Goal: Task Accomplishment & Management: Complete application form

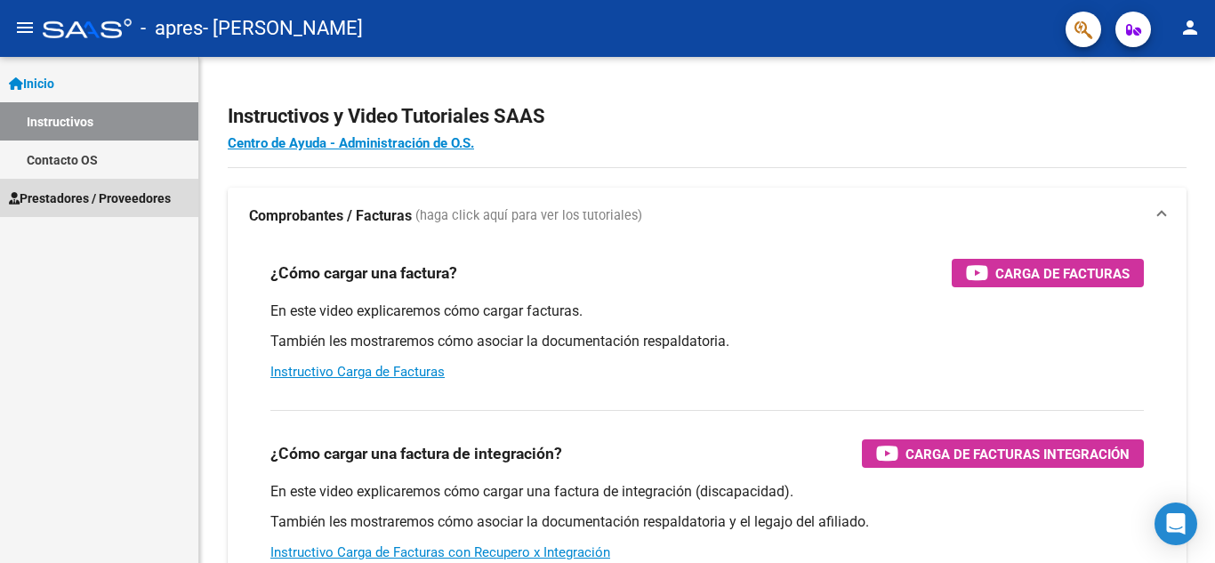
click at [76, 204] on span "Prestadores / Proveedores" at bounding box center [90, 199] width 162 height 20
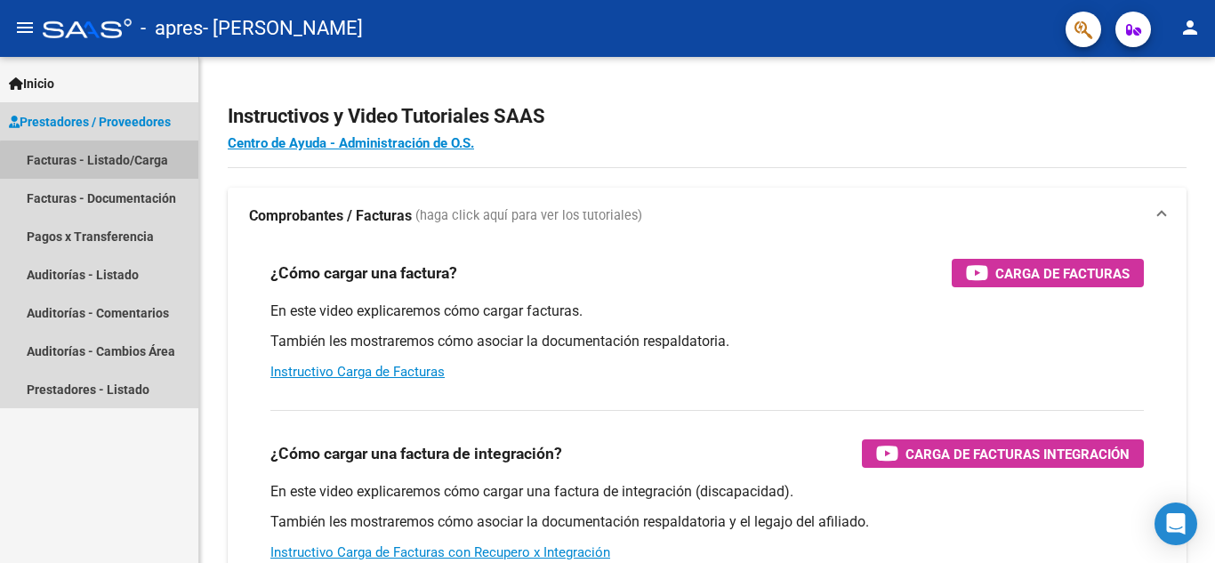
click at [101, 161] on link "Facturas - Listado/Carga" at bounding box center [99, 160] width 198 height 38
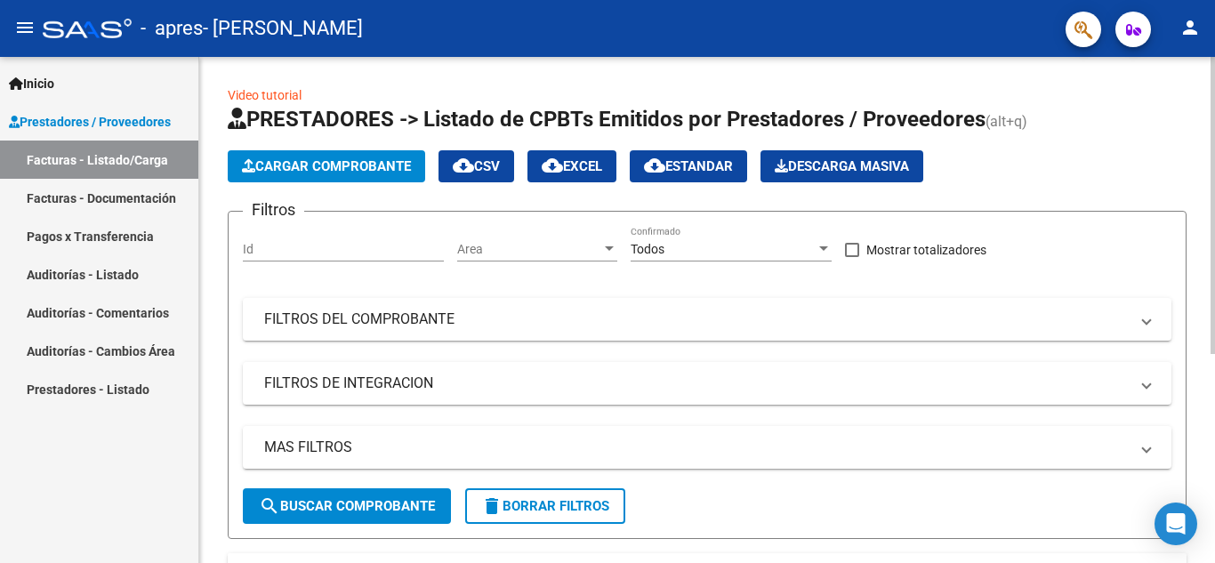
click at [277, 169] on span "Cargar Comprobante" at bounding box center [326, 166] width 169 height 16
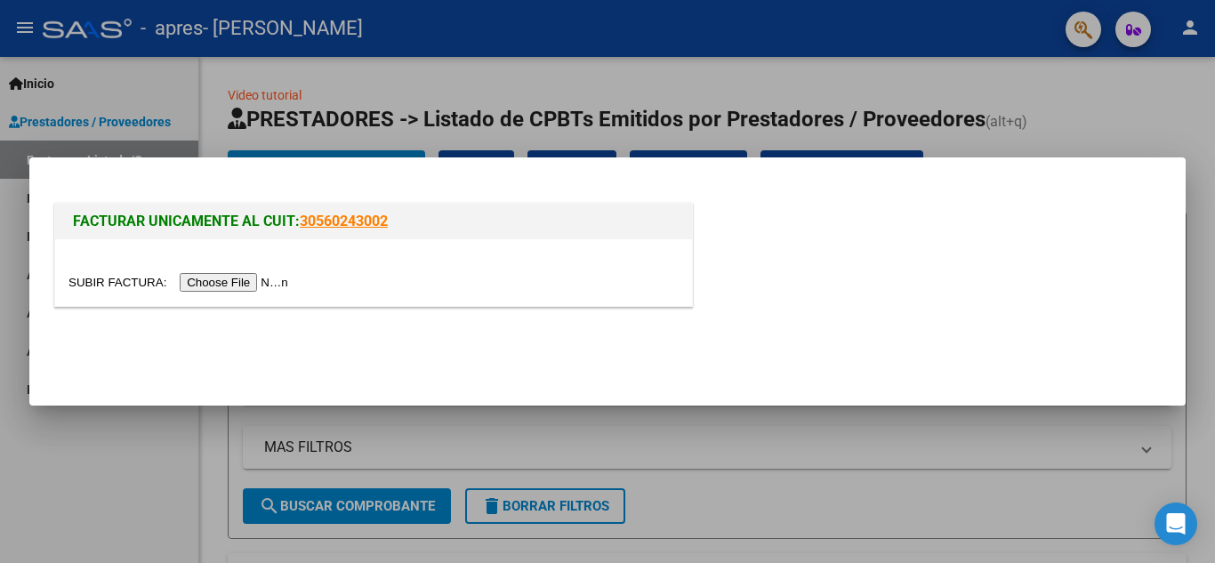
click at [262, 280] on input "file" at bounding box center [180, 282] width 225 height 19
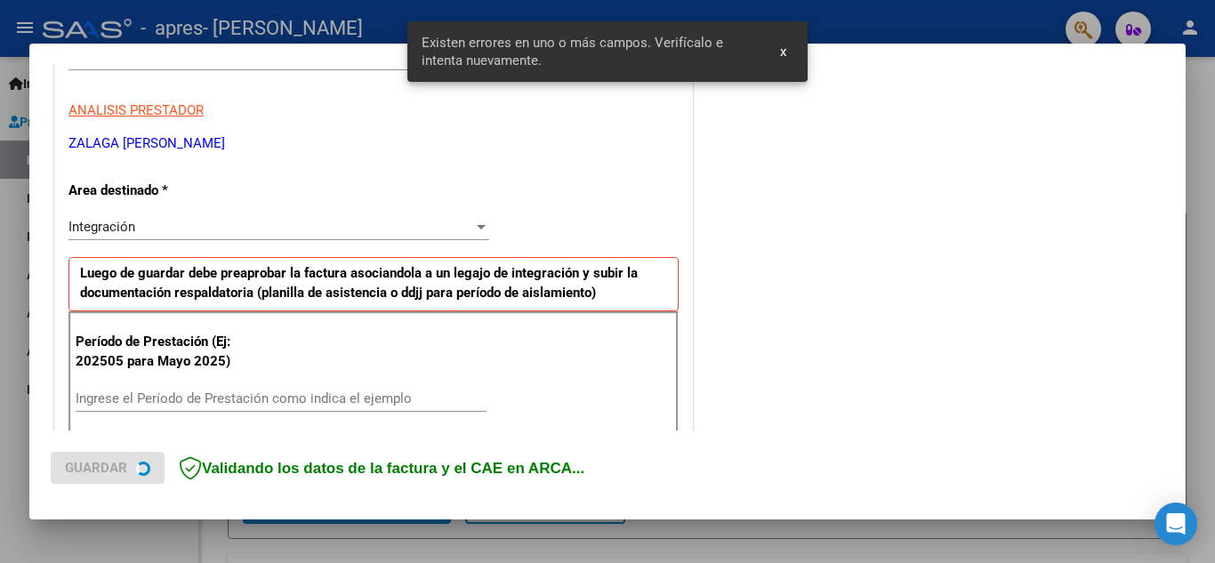
scroll to position [403, 0]
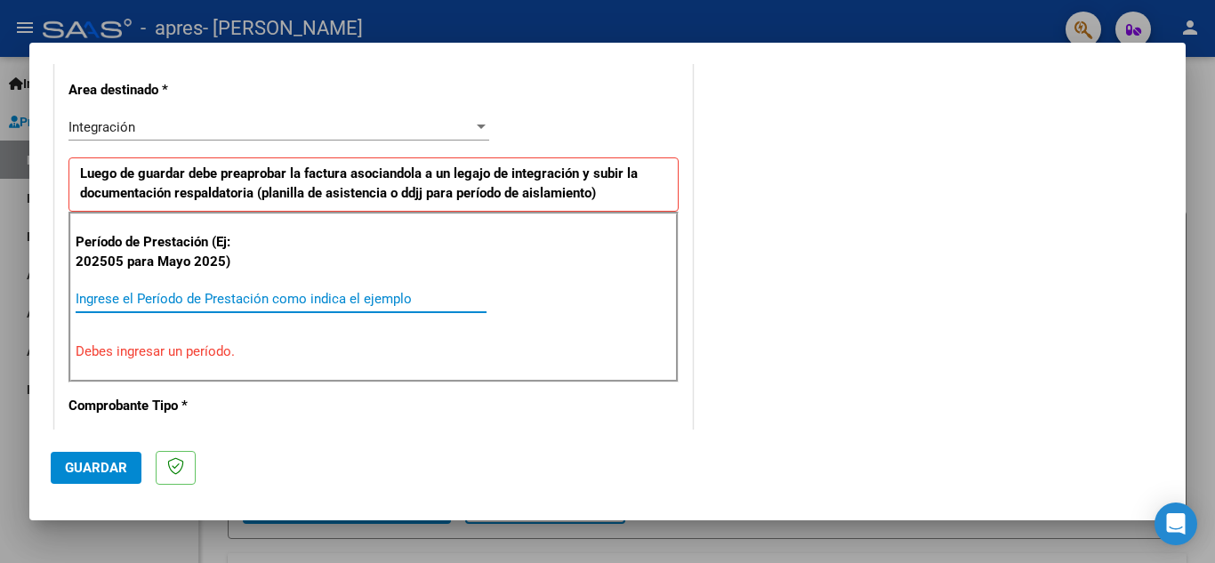
click at [258, 302] on input "Ingrese el Período de Prestación como indica el ejemplo" at bounding box center [281, 299] width 411 height 16
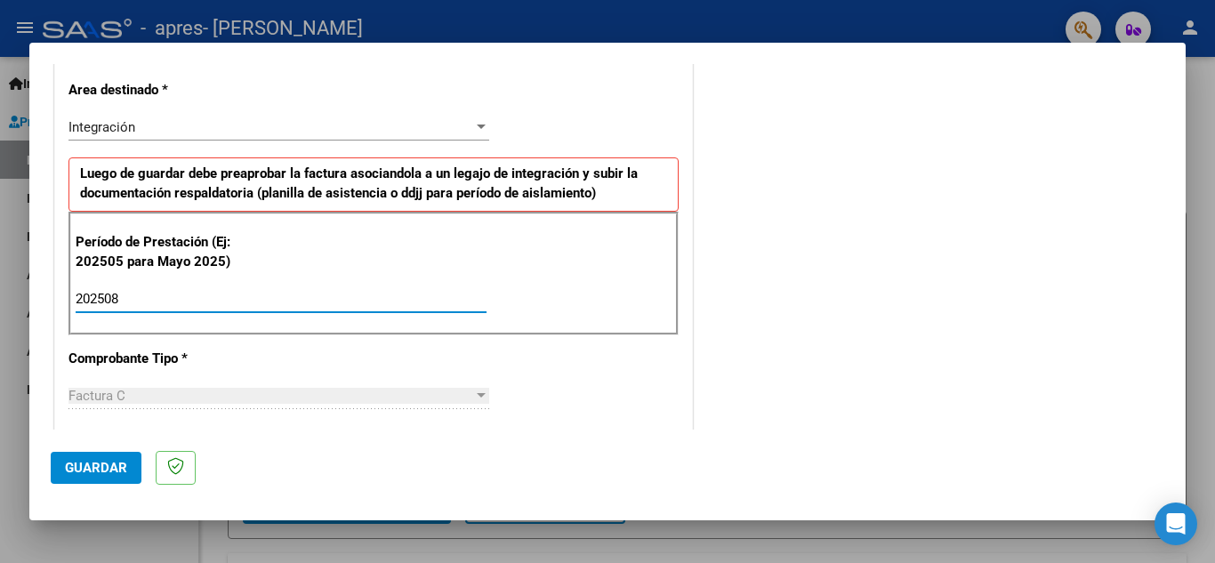
type input "202508"
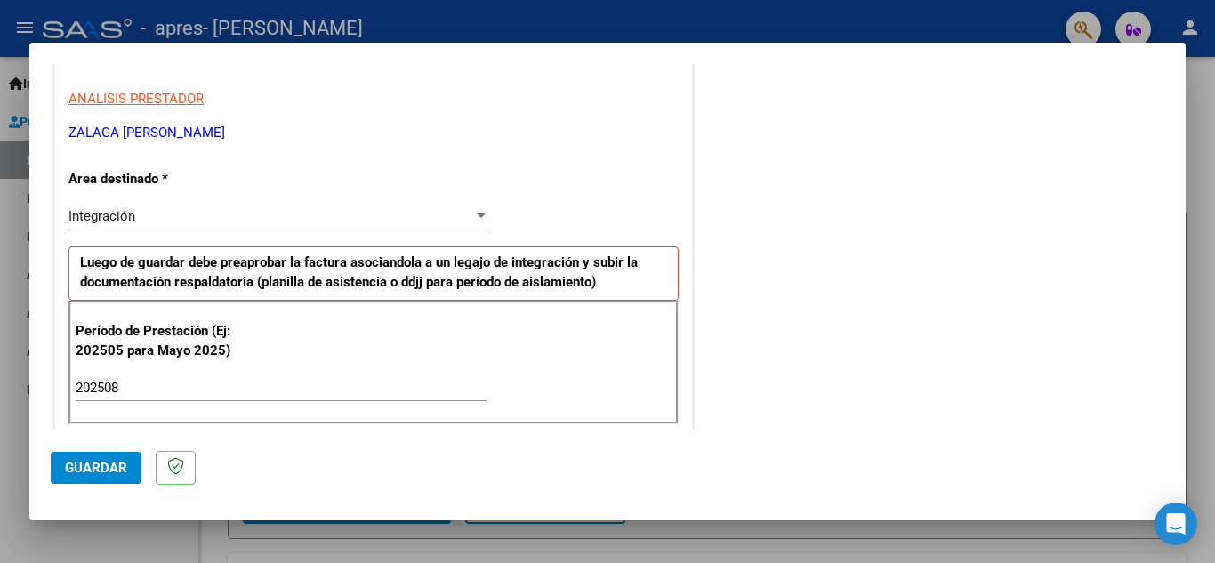
scroll to position [356, 0]
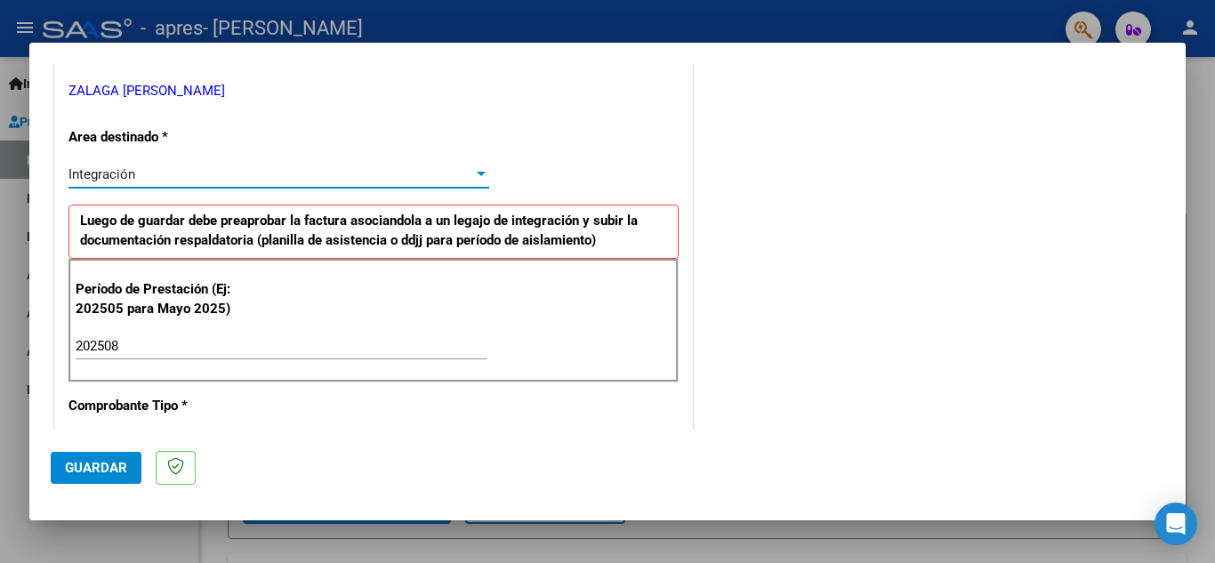
click at [117, 173] on span "Integración" at bounding box center [101, 174] width 67 height 16
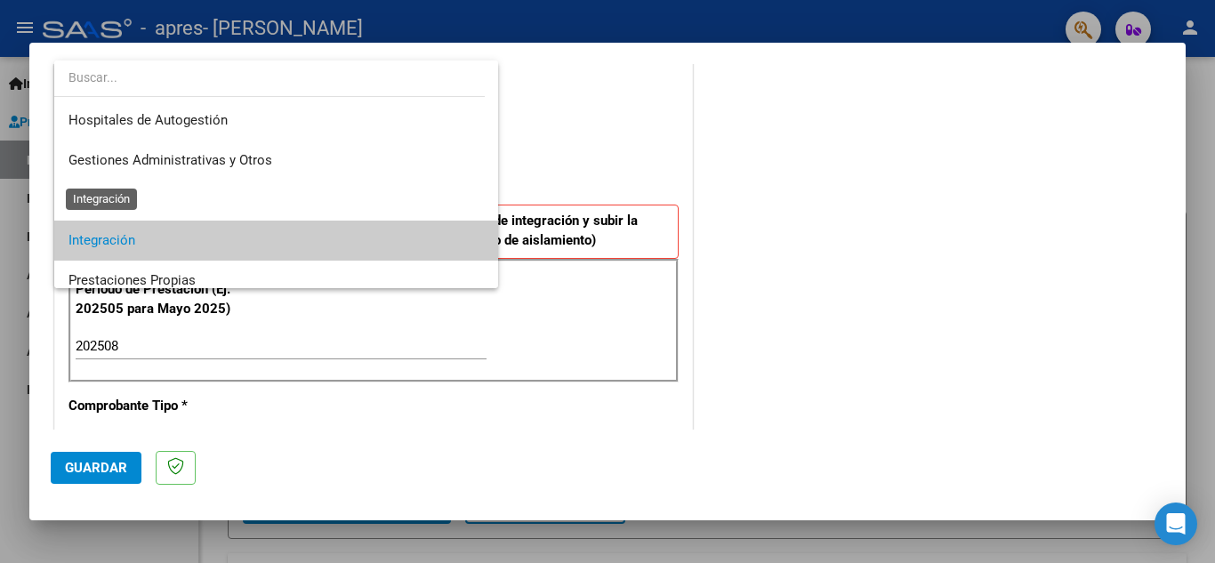
scroll to position [67, 0]
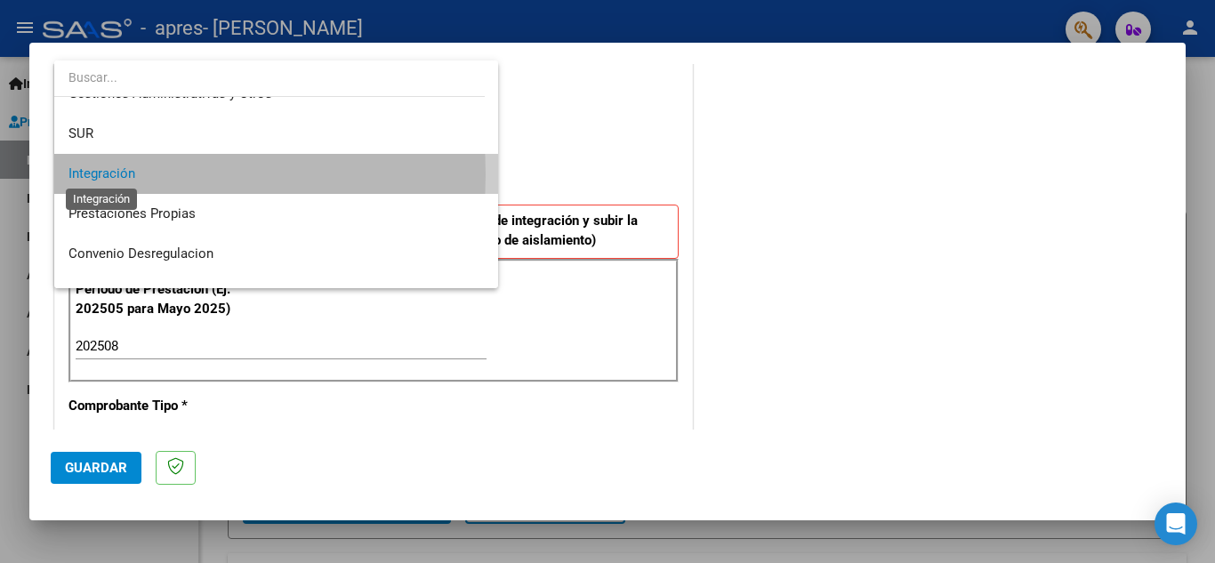
click at [117, 173] on span "Integración" at bounding box center [101, 173] width 67 height 16
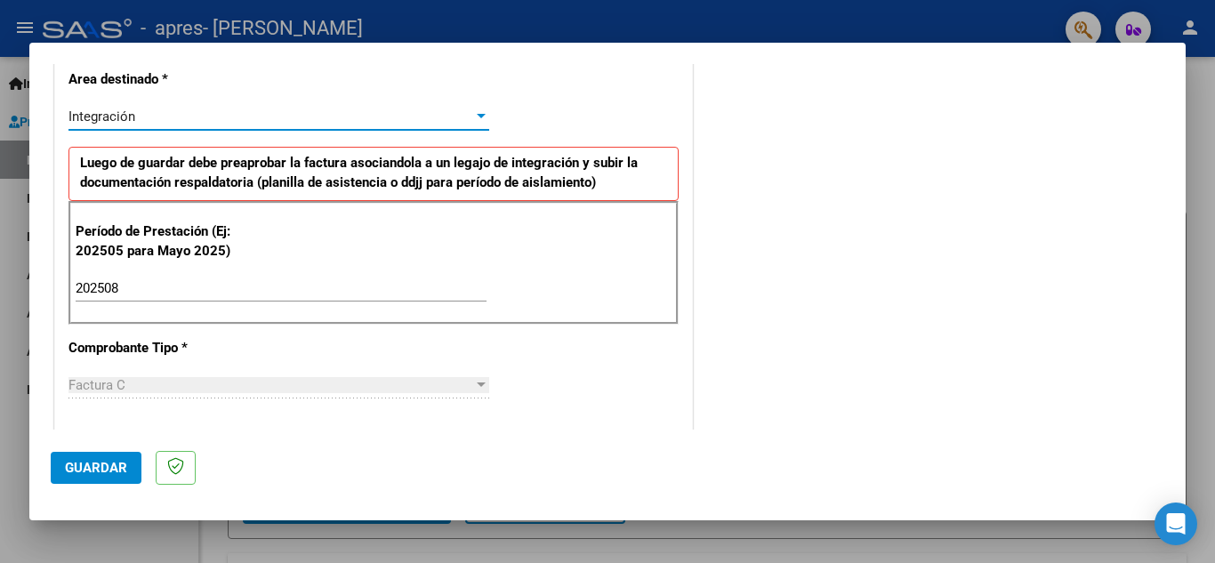
scroll to position [445, 0]
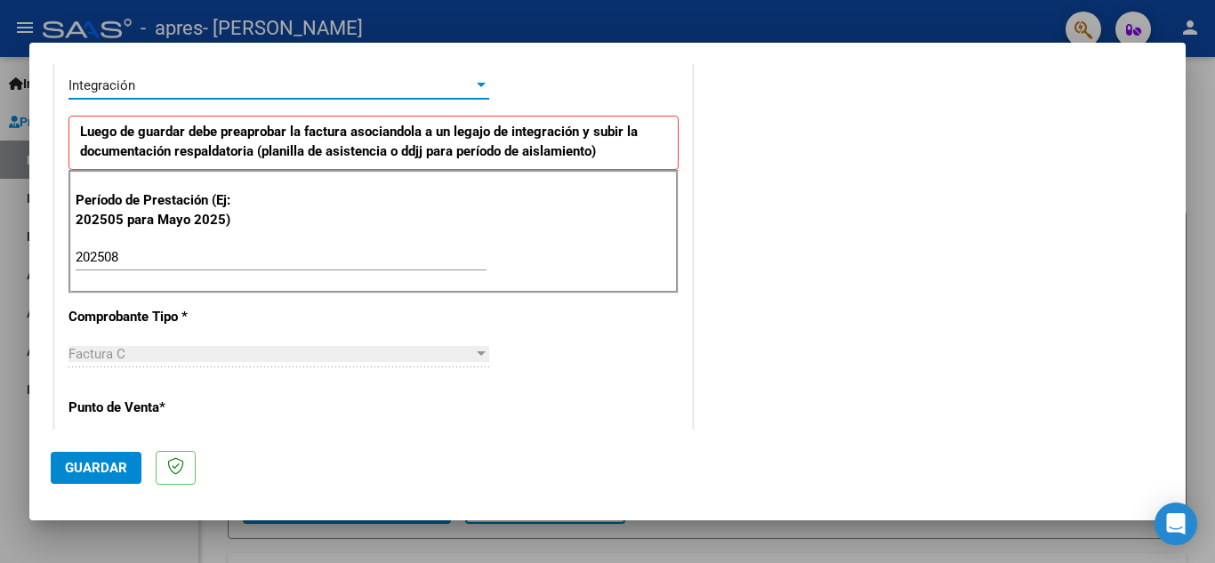
click at [306, 136] on strong "Luego de guardar debe preaprobar la factura asociandola a un legajo de integrac…" at bounding box center [359, 142] width 558 height 36
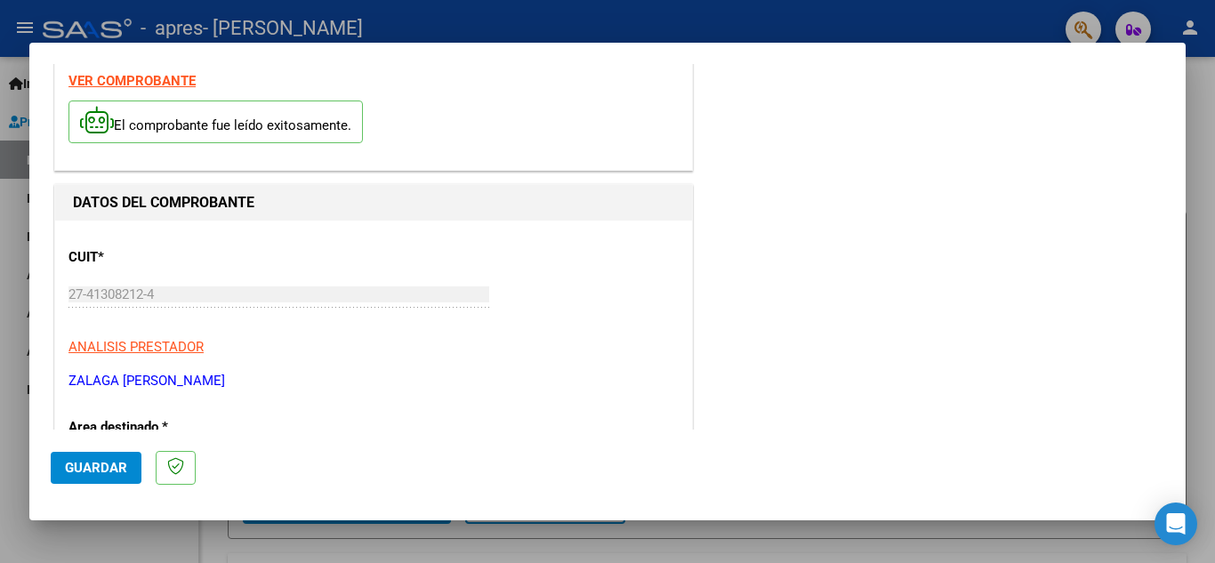
scroll to position [0, 0]
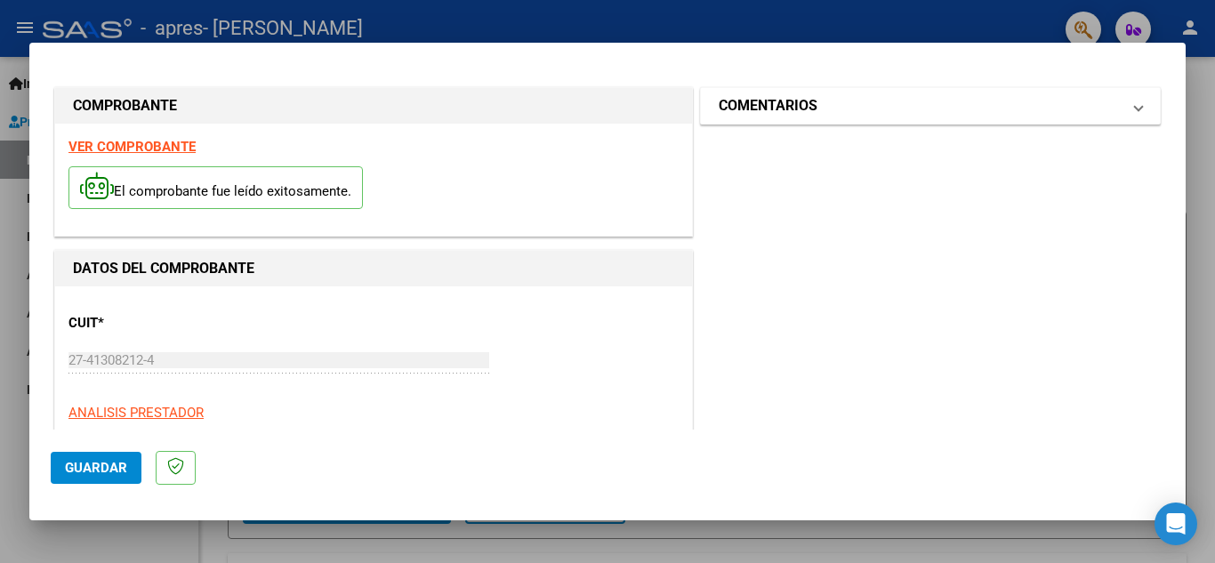
click at [937, 109] on mat-panel-title "COMENTARIOS" at bounding box center [920, 105] width 402 height 21
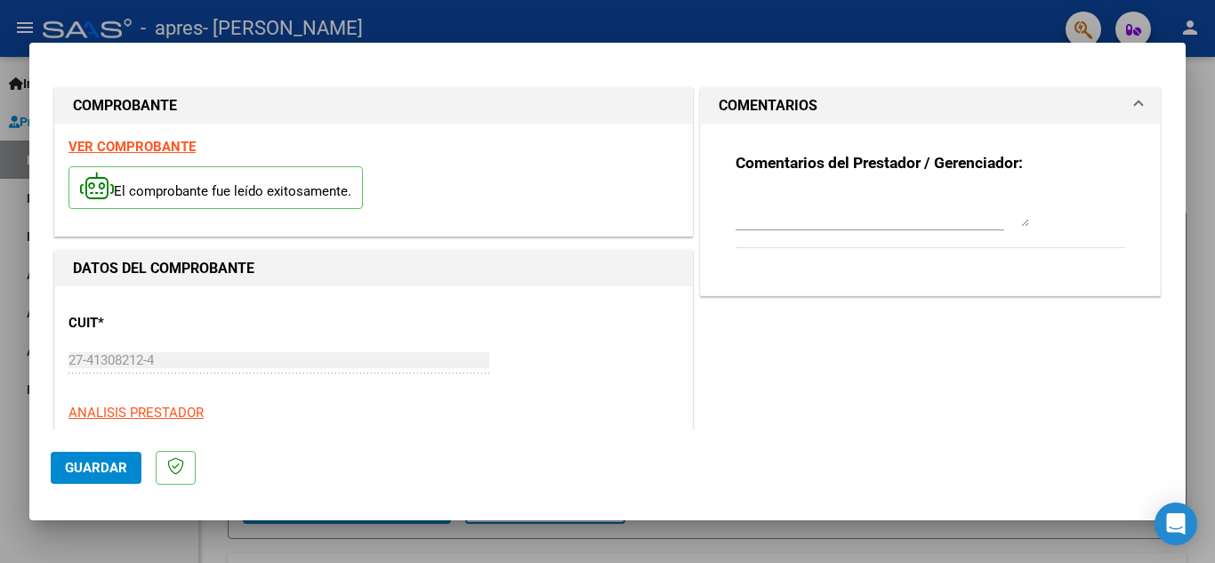
click at [937, 109] on mat-panel-title "COMENTARIOS" at bounding box center [920, 105] width 402 height 21
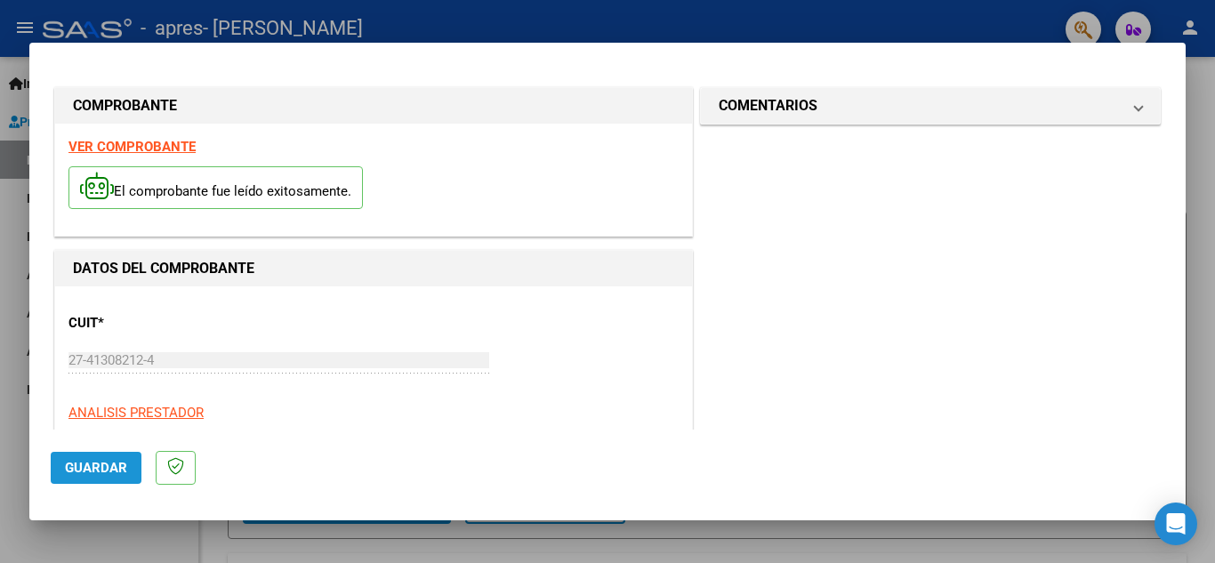
click at [87, 477] on button "Guardar" at bounding box center [96, 468] width 91 height 32
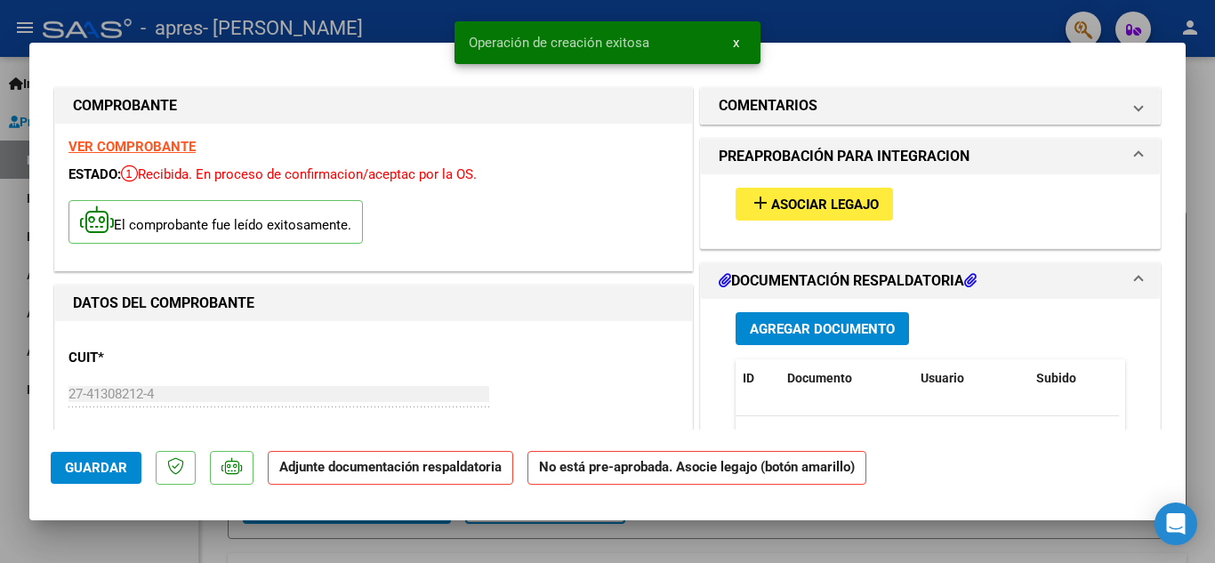
click at [761, 194] on mat-icon "add" at bounding box center [760, 202] width 21 height 21
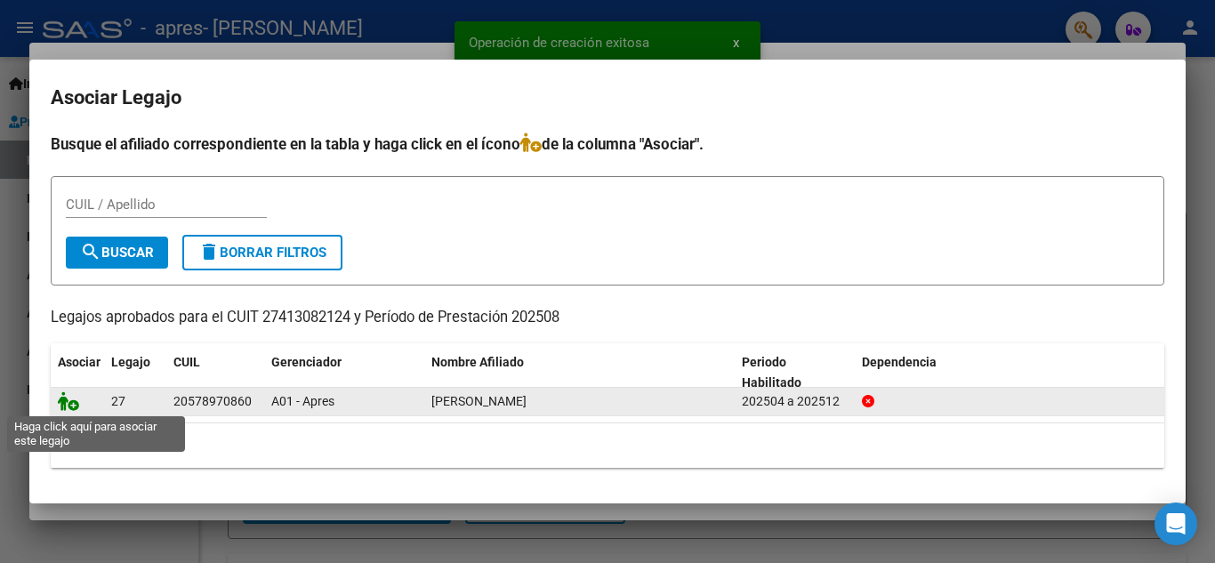
click at [69, 406] on icon at bounding box center [68, 401] width 21 height 20
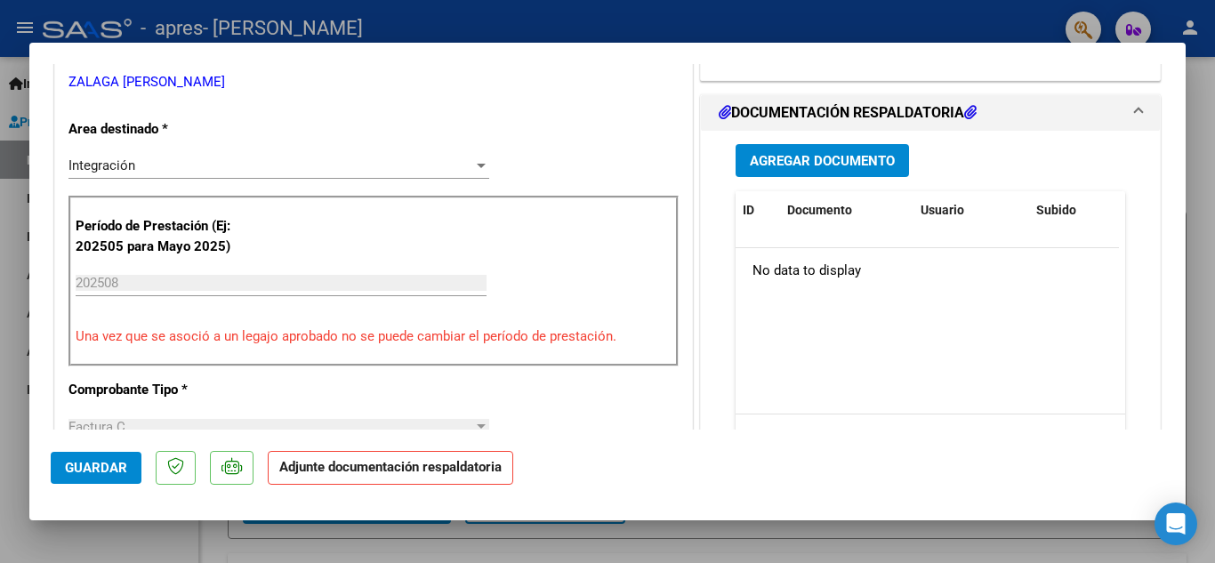
scroll to position [445, 0]
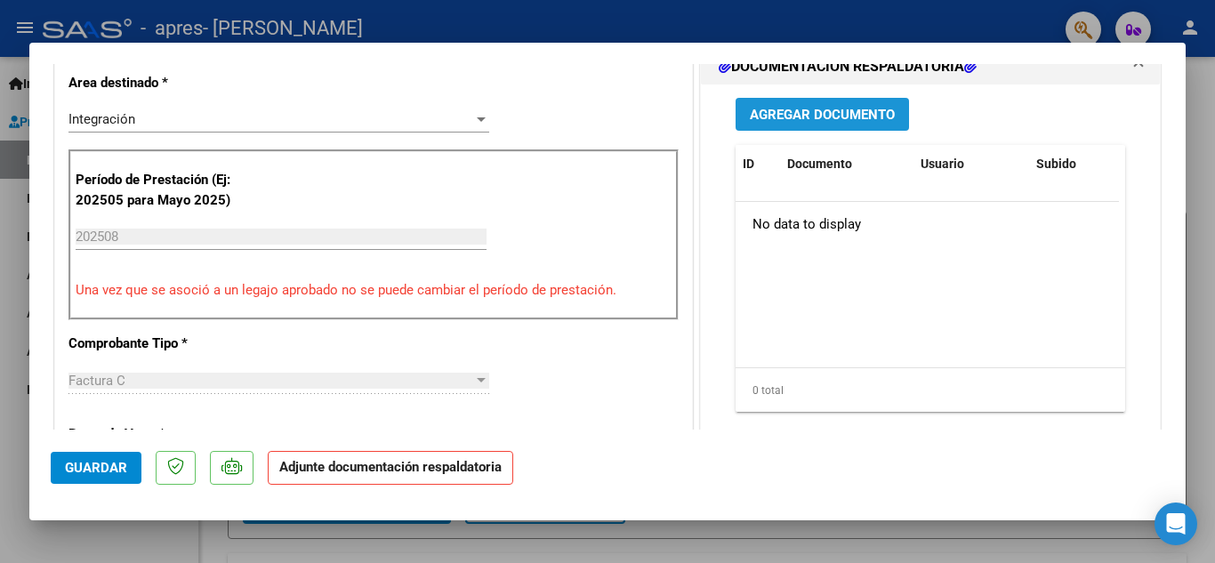
click at [802, 109] on span "Agregar Documento" at bounding box center [822, 115] width 145 height 16
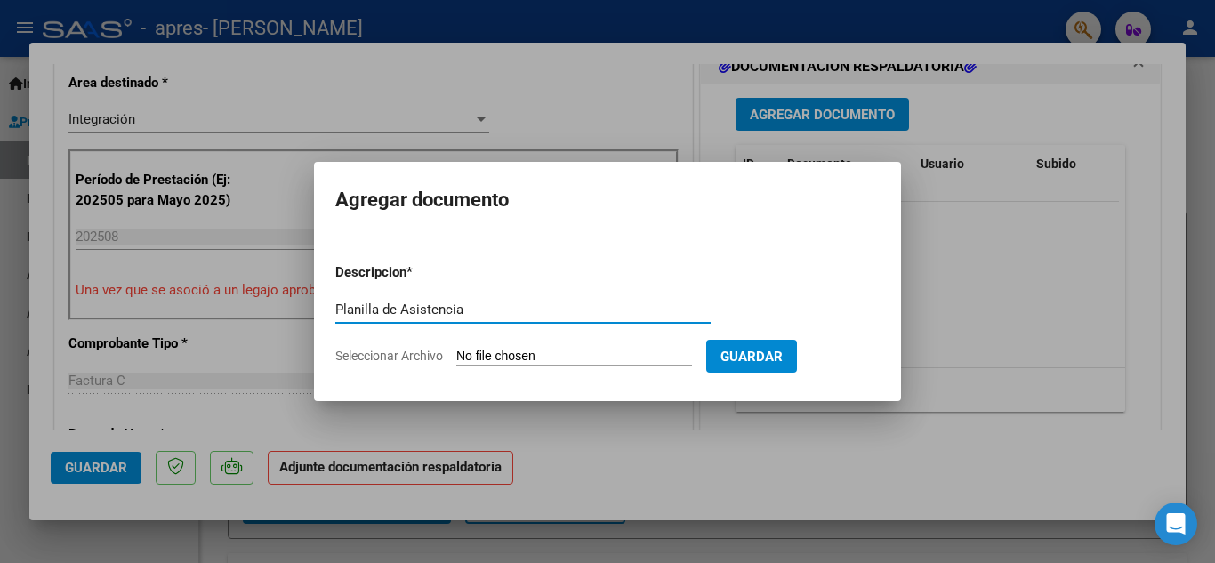
type input "Planilla de Asistencia"
click at [412, 310] on input "Planilla de Asistencia" at bounding box center [522, 310] width 375 height 16
click at [479, 344] on form "Descripcion * Planilla de Asistencia Escriba aquí una descripcion Seleccionar A…" at bounding box center [607, 314] width 544 height 130
click at [482, 351] on input "Seleccionar Archivo" at bounding box center [574, 357] width 236 height 17
type input "C:\fakepath\[PERSON_NAME] [GEOGRAPHIC_DATA] AGOSTO.pdf"
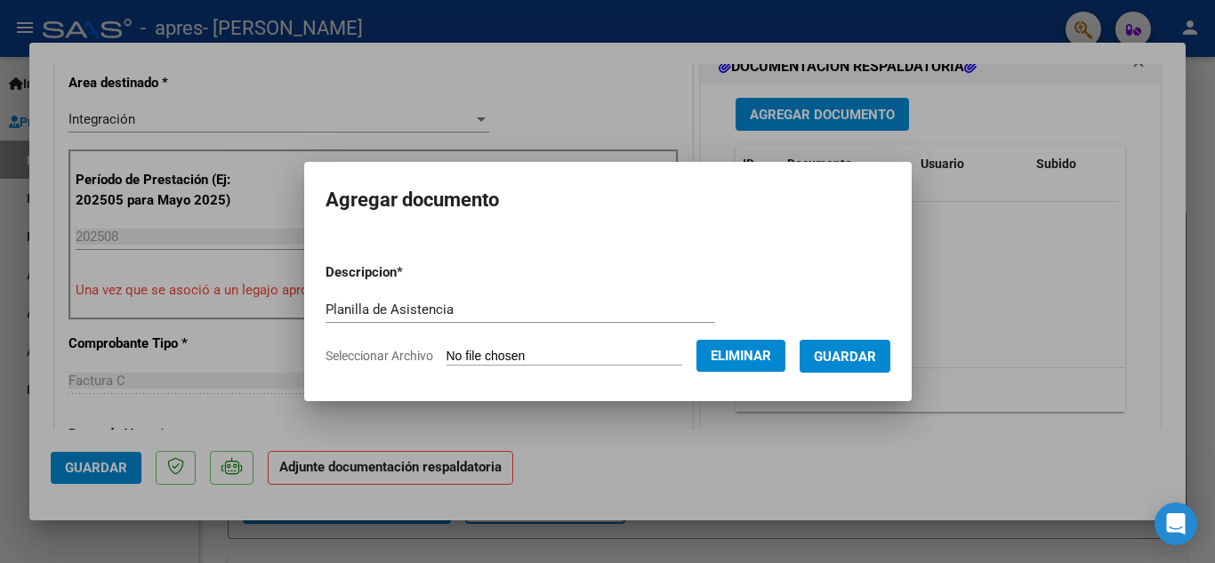
click at [865, 354] on span "Guardar" at bounding box center [845, 357] width 62 height 16
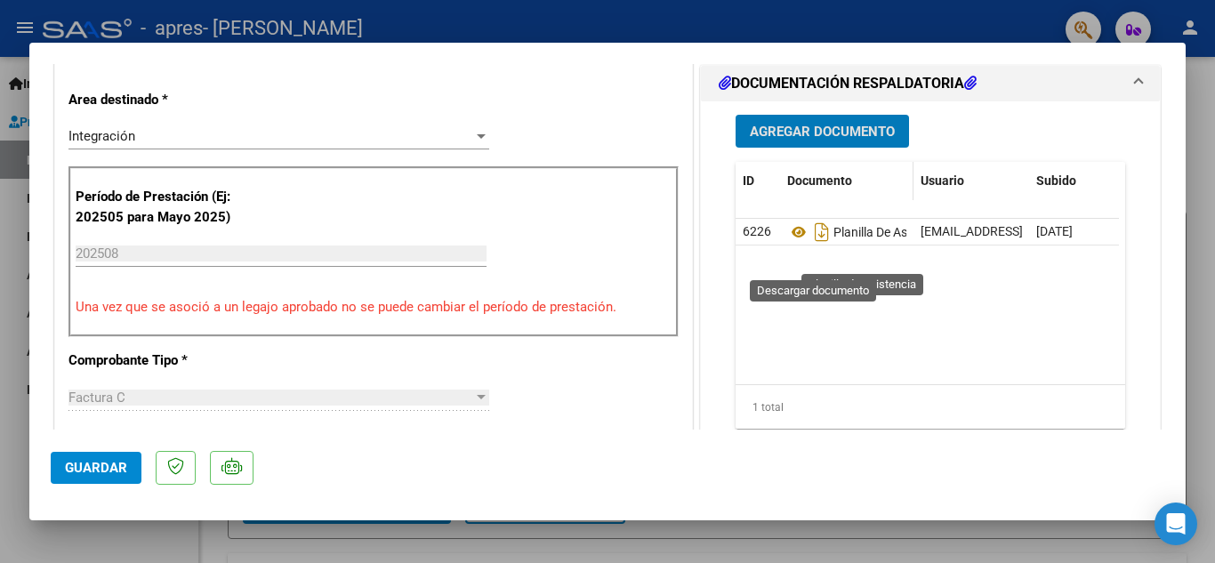
scroll to position [356, 0]
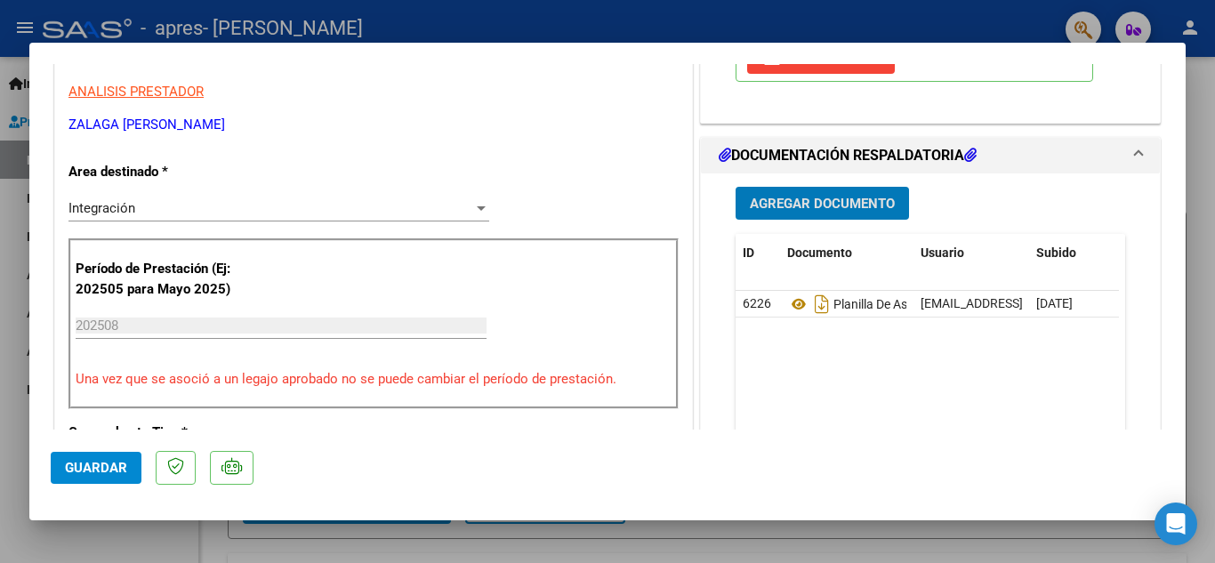
click at [106, 462] on span "Guardar" at bounding box center [96, 468] width 62 height 16
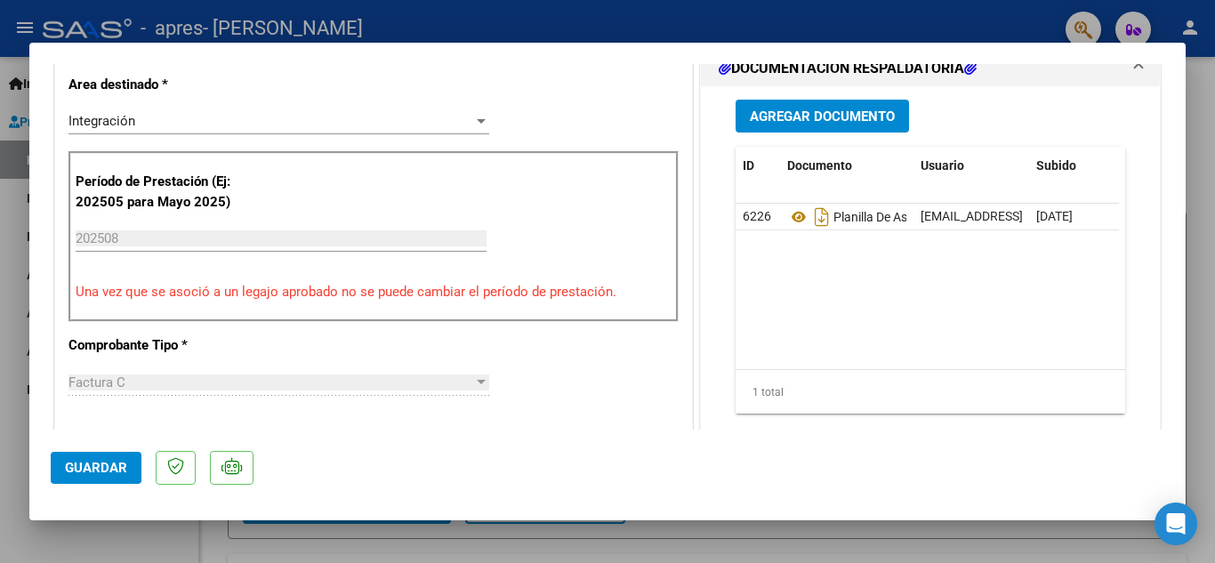
scroll to position [445, 0]
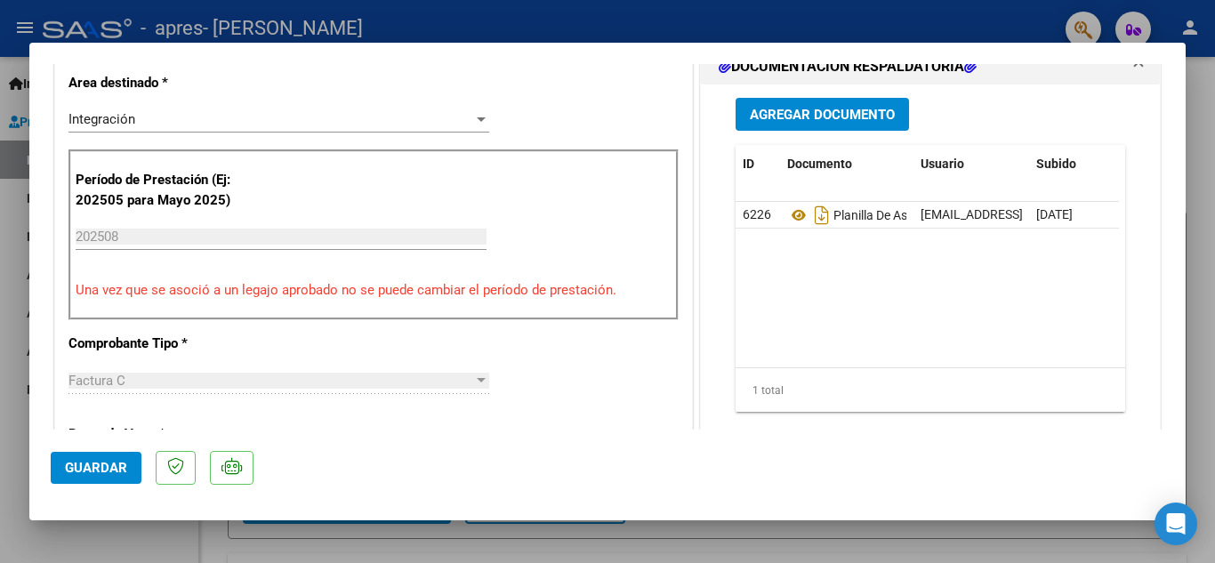
click at [774, 535] on div at bounding box center [607, 281] width 1215 height 563
type input "$ 0,00"
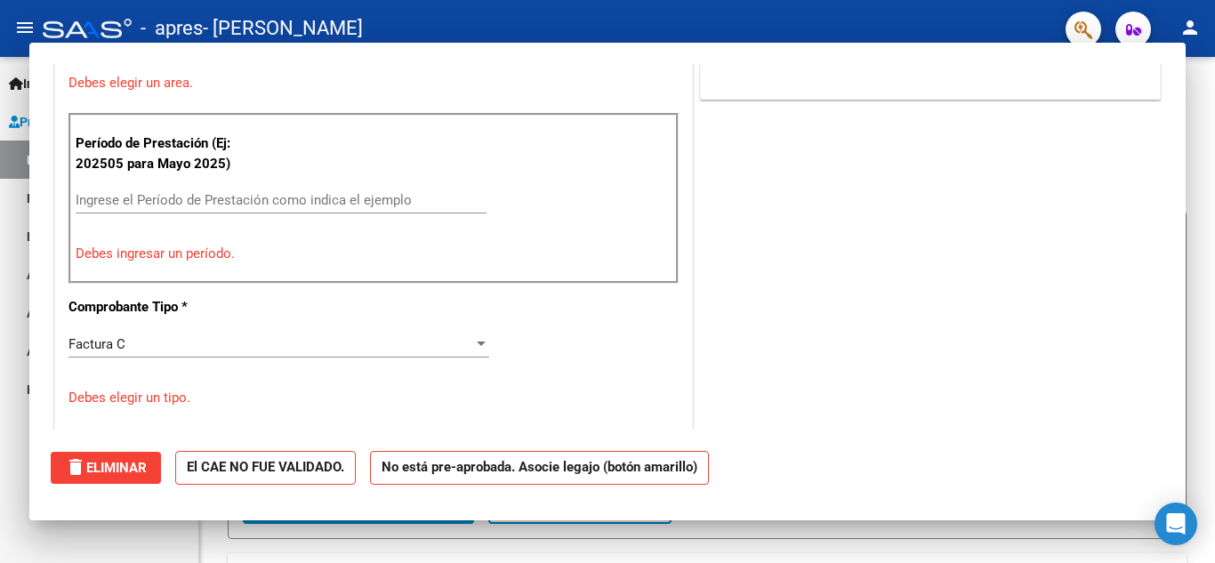
scroll to position [408, 0]
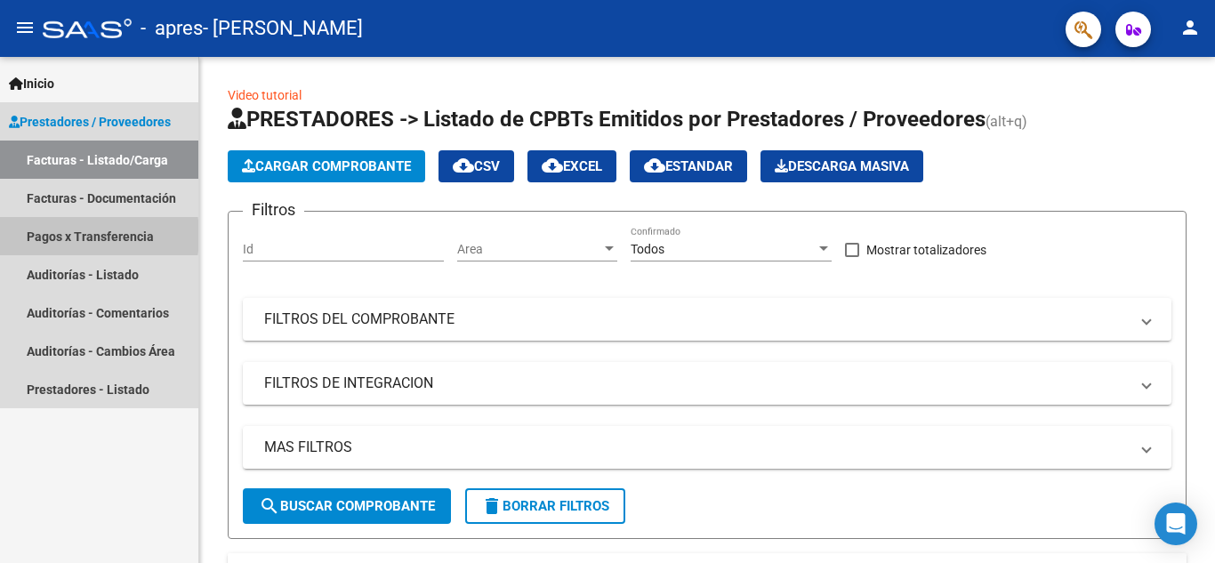
click at [50, 236] on link "Pagos x Transferencia" at bounding box center [99, 236] width 198 height 38
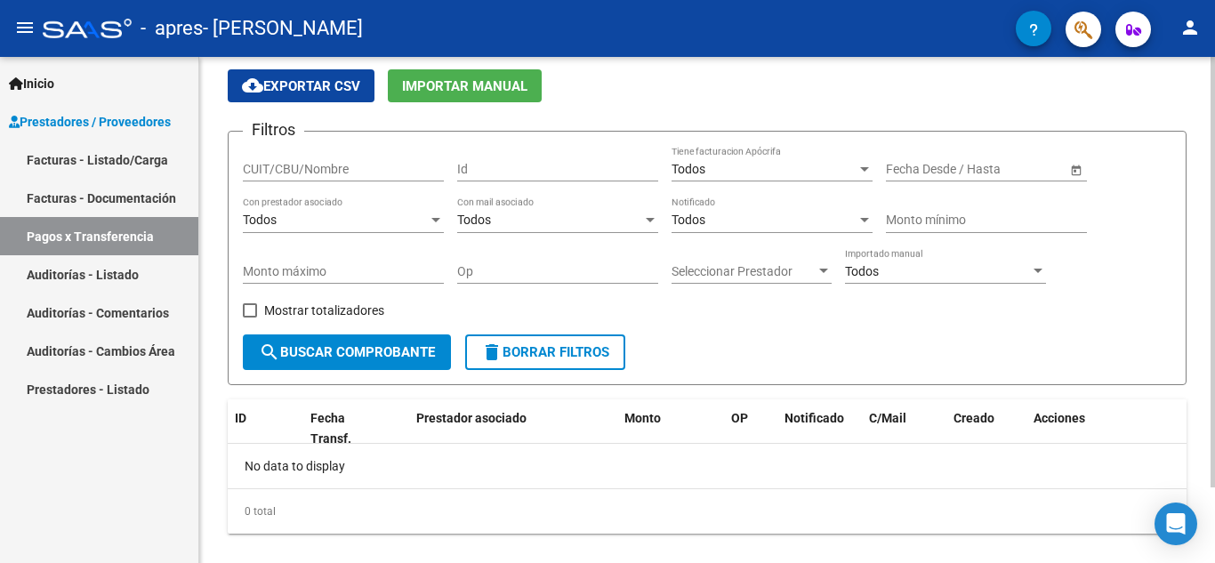
scroll to position [89, 0]
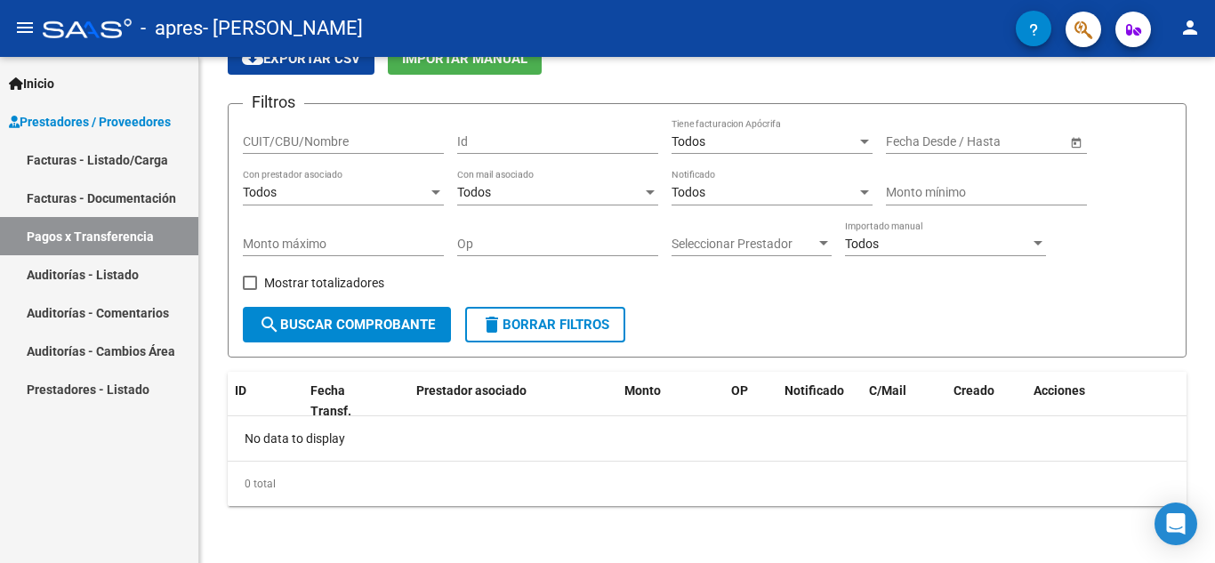
click at [42, 76] on span "Inicio" at bounding box center [31, 84] width 45 height 20
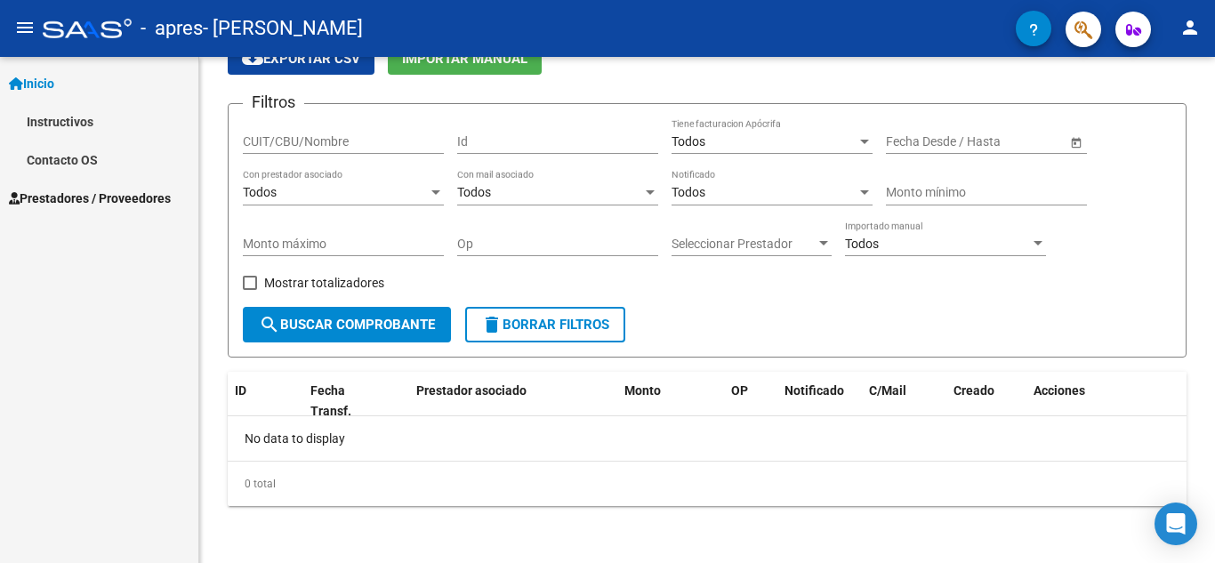
click at [47, 200] on span "Prestadores / Proveedores" at bounding box center [90, 199] width 162 height 20
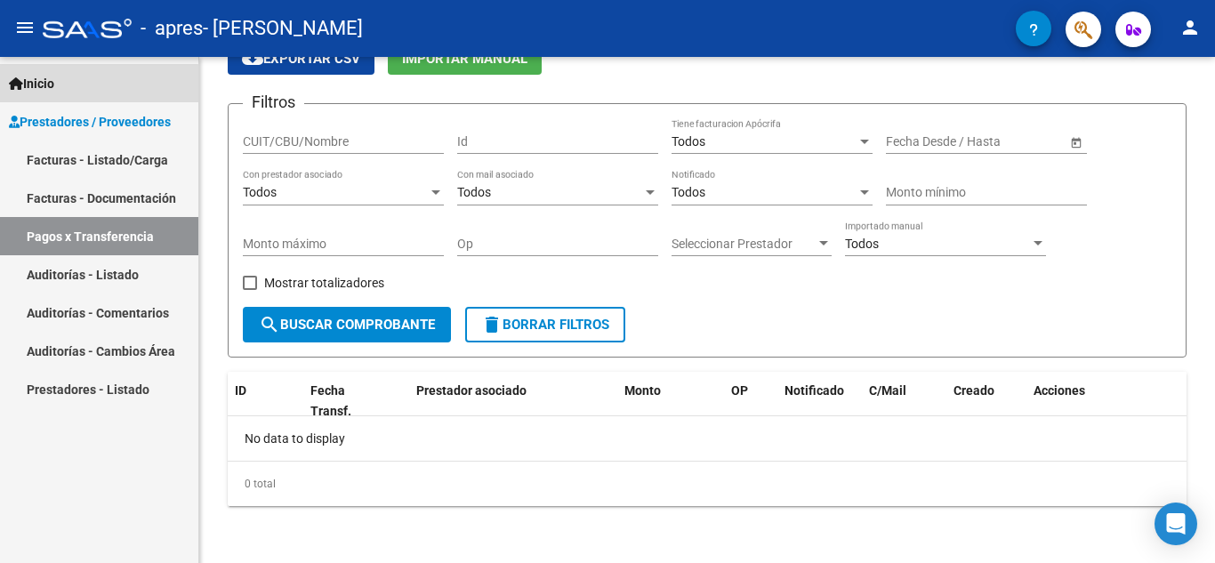
click at [46, 87] on span "Inicio" at bounding box center [31, 84] width 45 height 20
